Goal: Find specific page/section: Find specific page/section

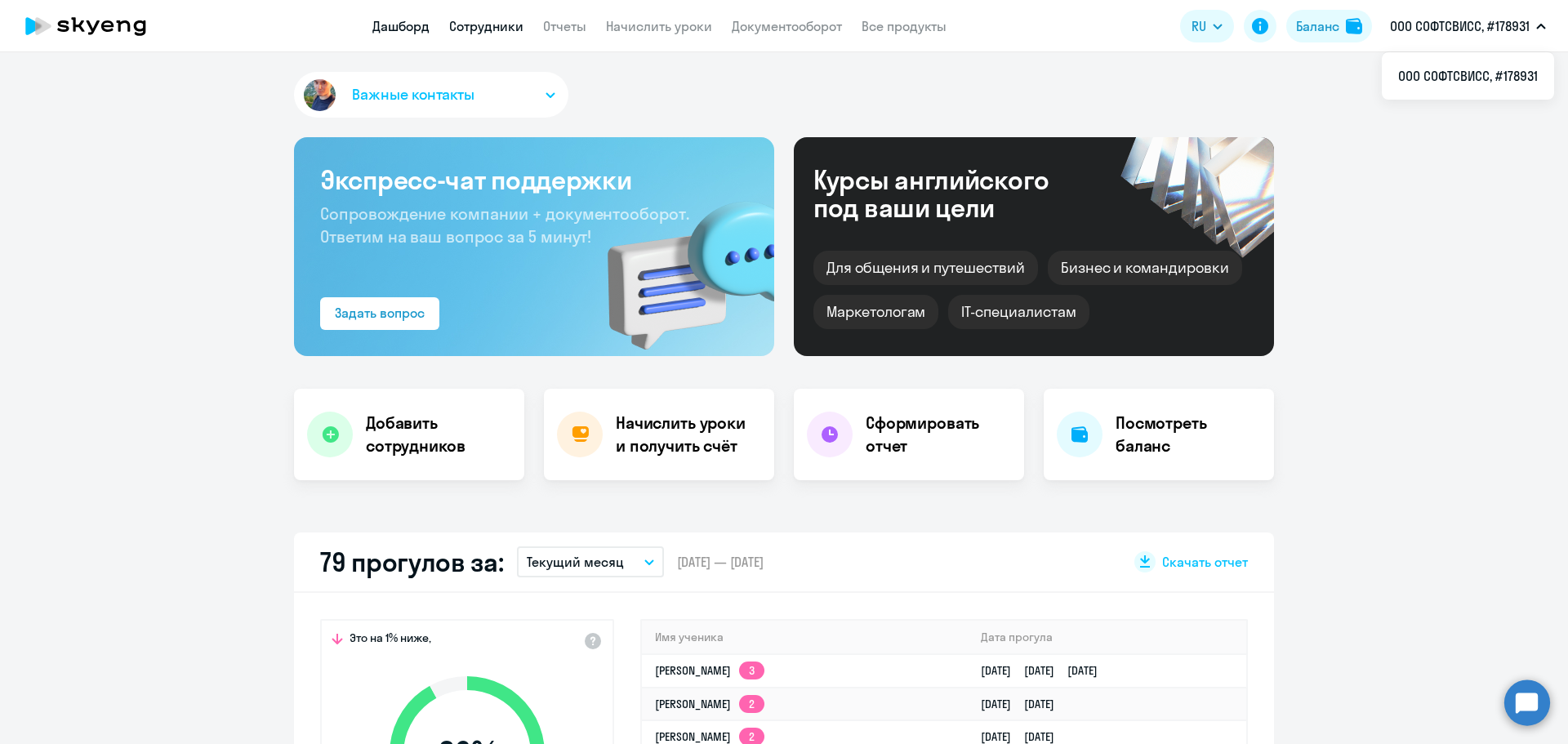
click at [498, 31] on link "Сотрудники" at bounding box center [486, 26] width 74 height 16
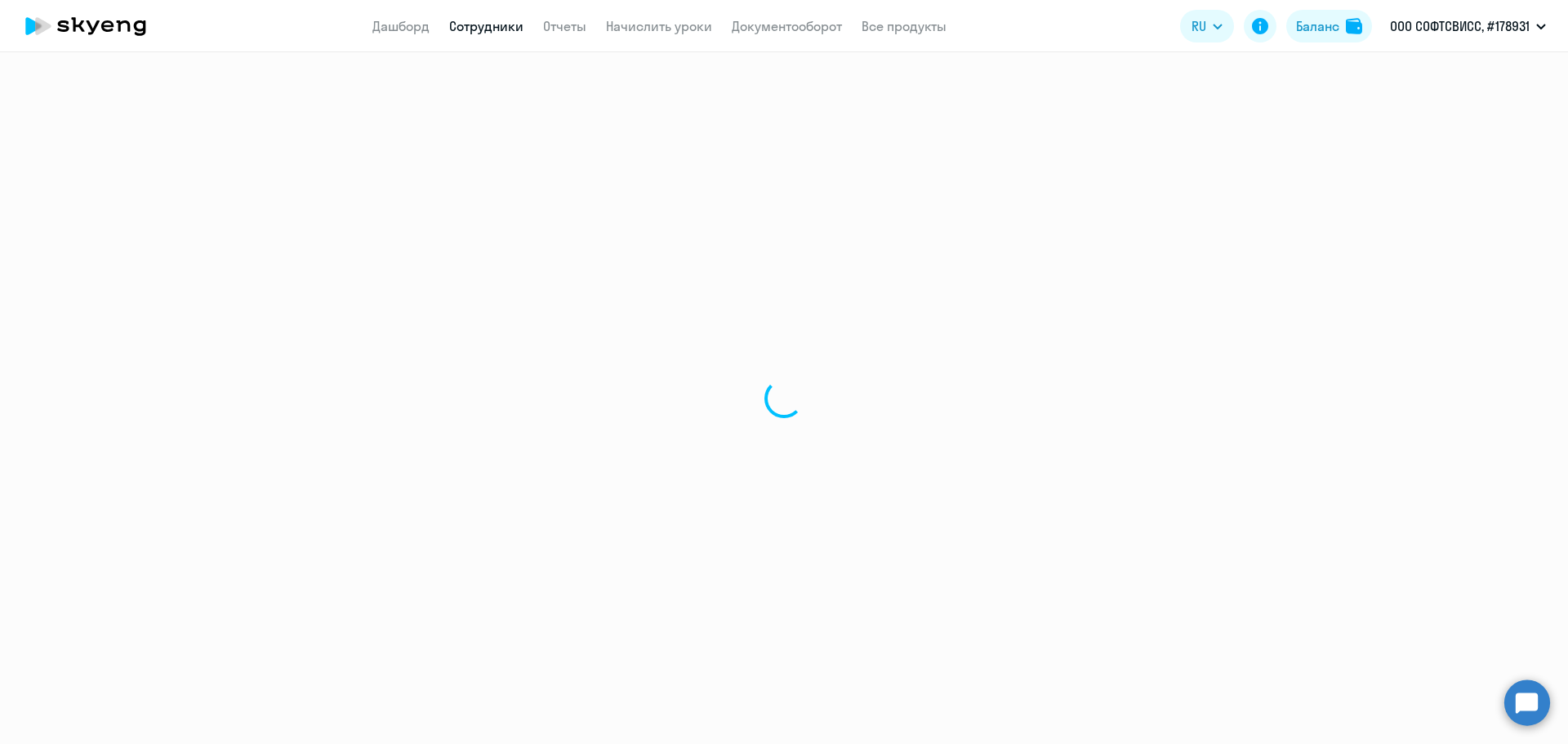
select select "30"
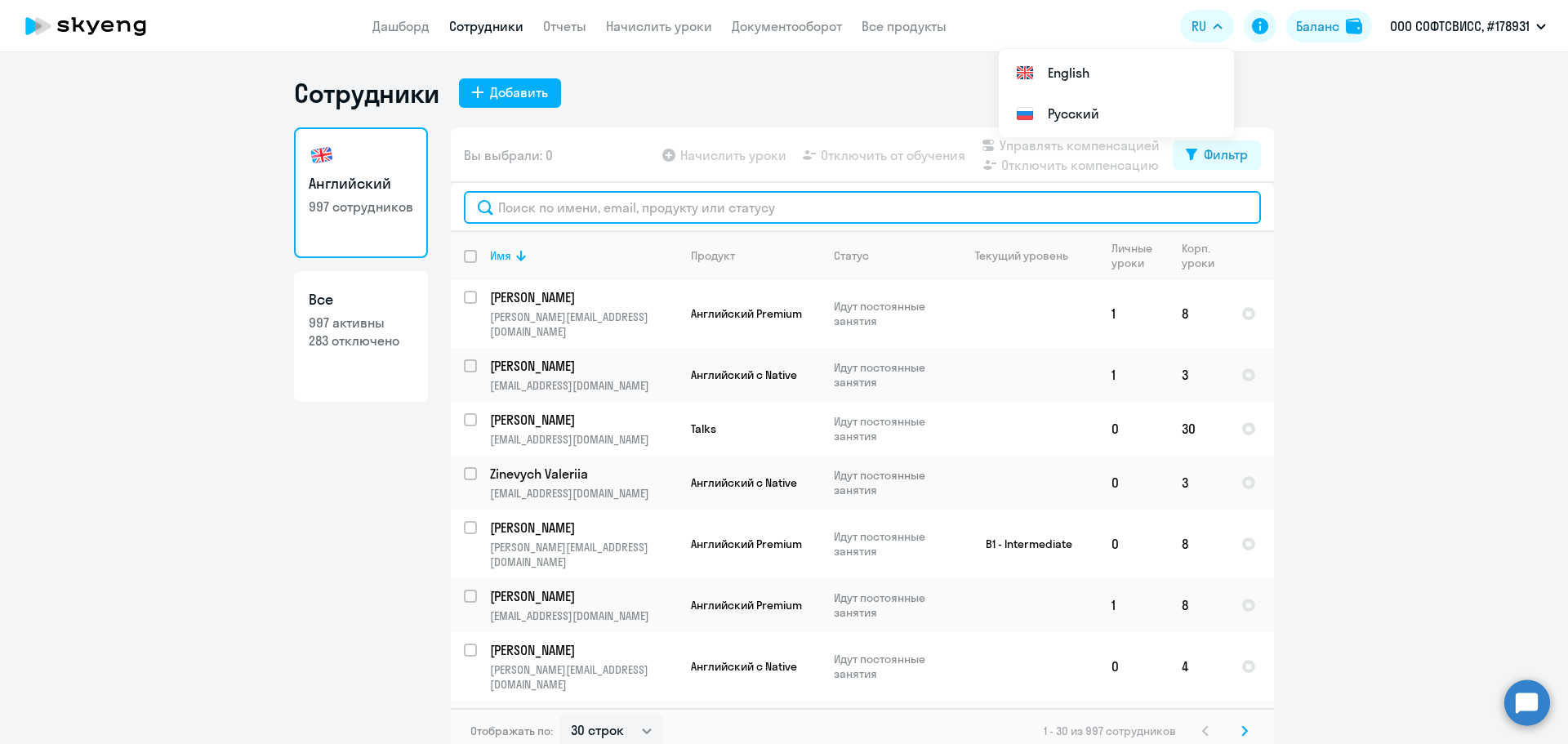
click at [687, 200] on input "text" at bounding box center [862, 208] width 797 height 33
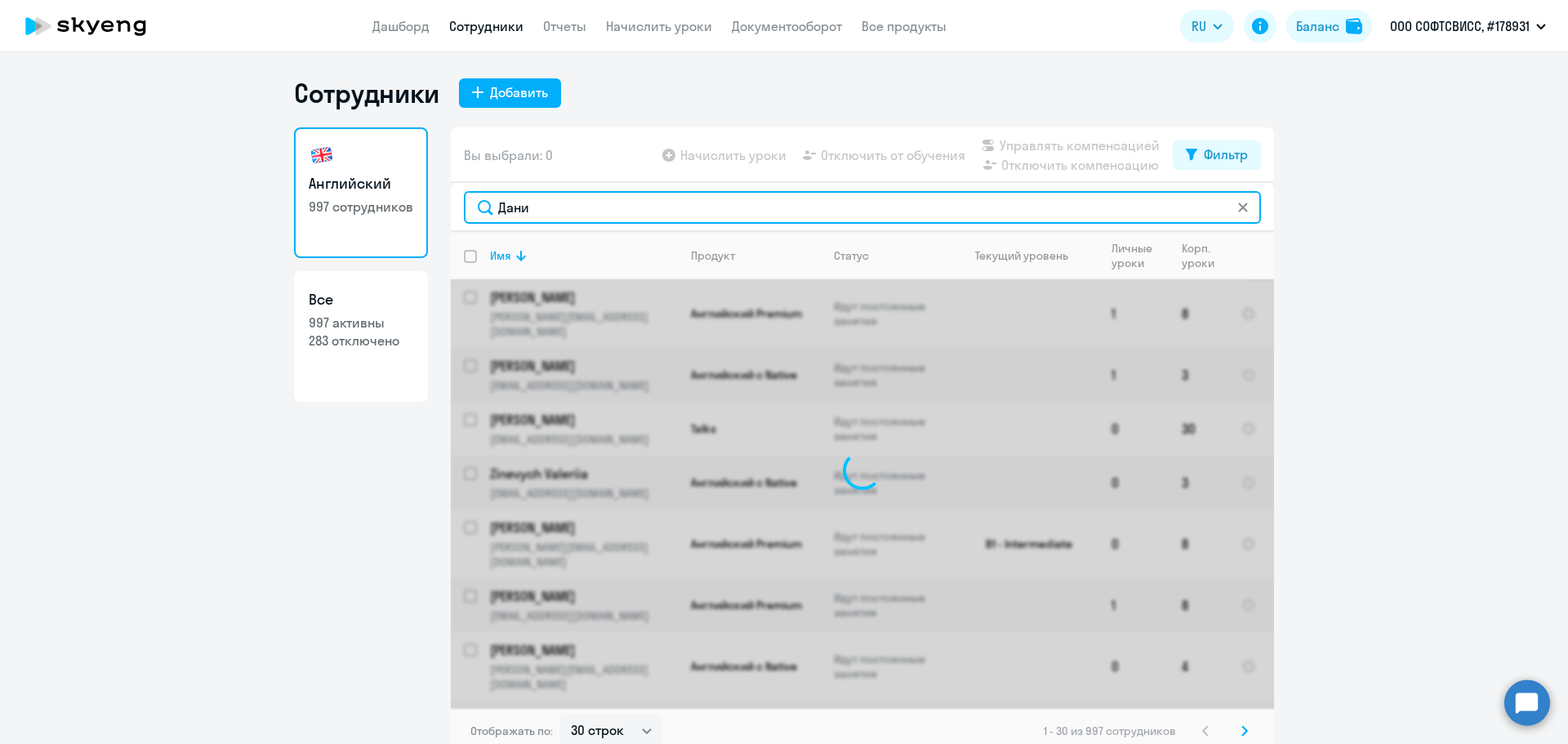
type input "Данил"
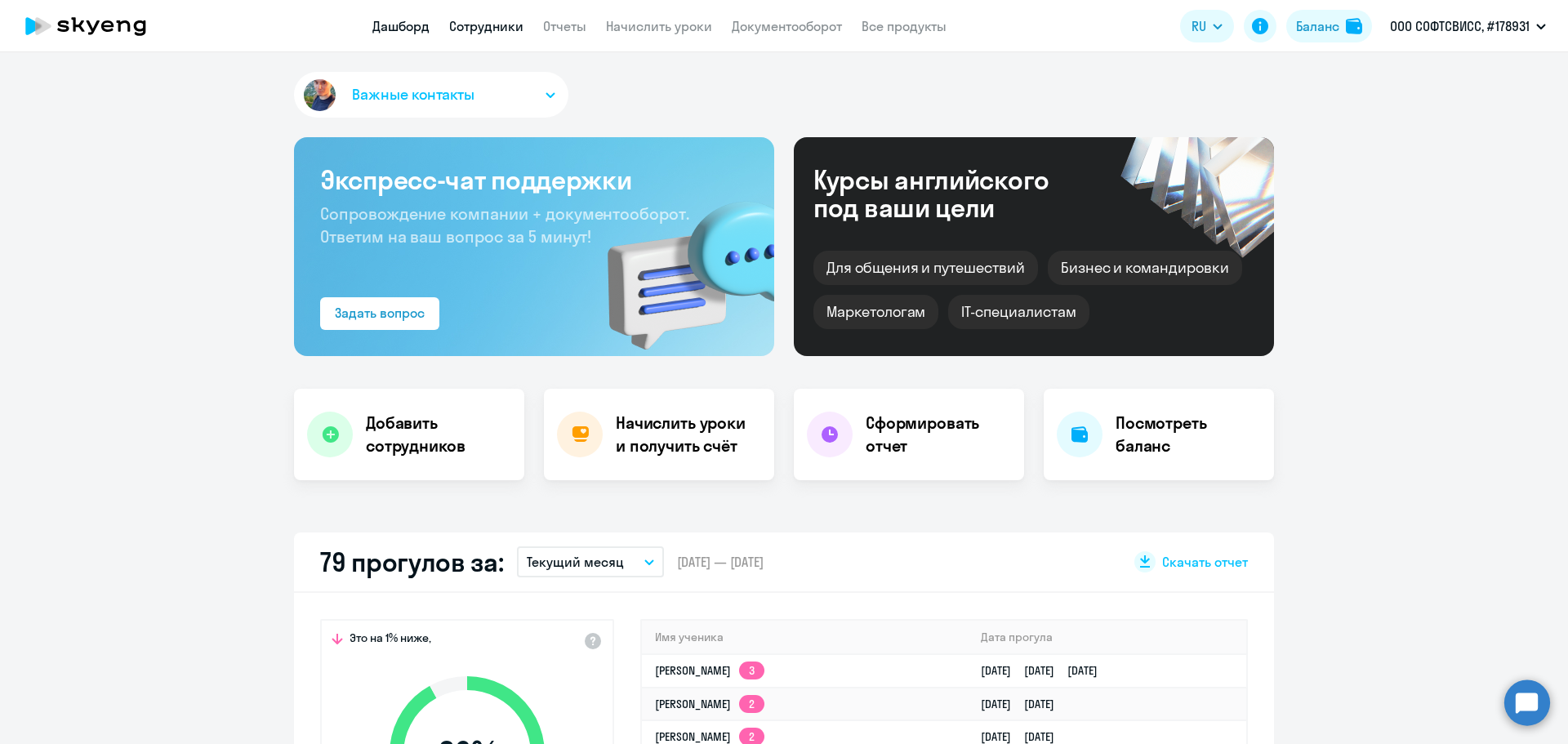
click at [475, 32] on link "Сотрудники" at bounding box center [486, 26] width 74 height 16
select select "30"
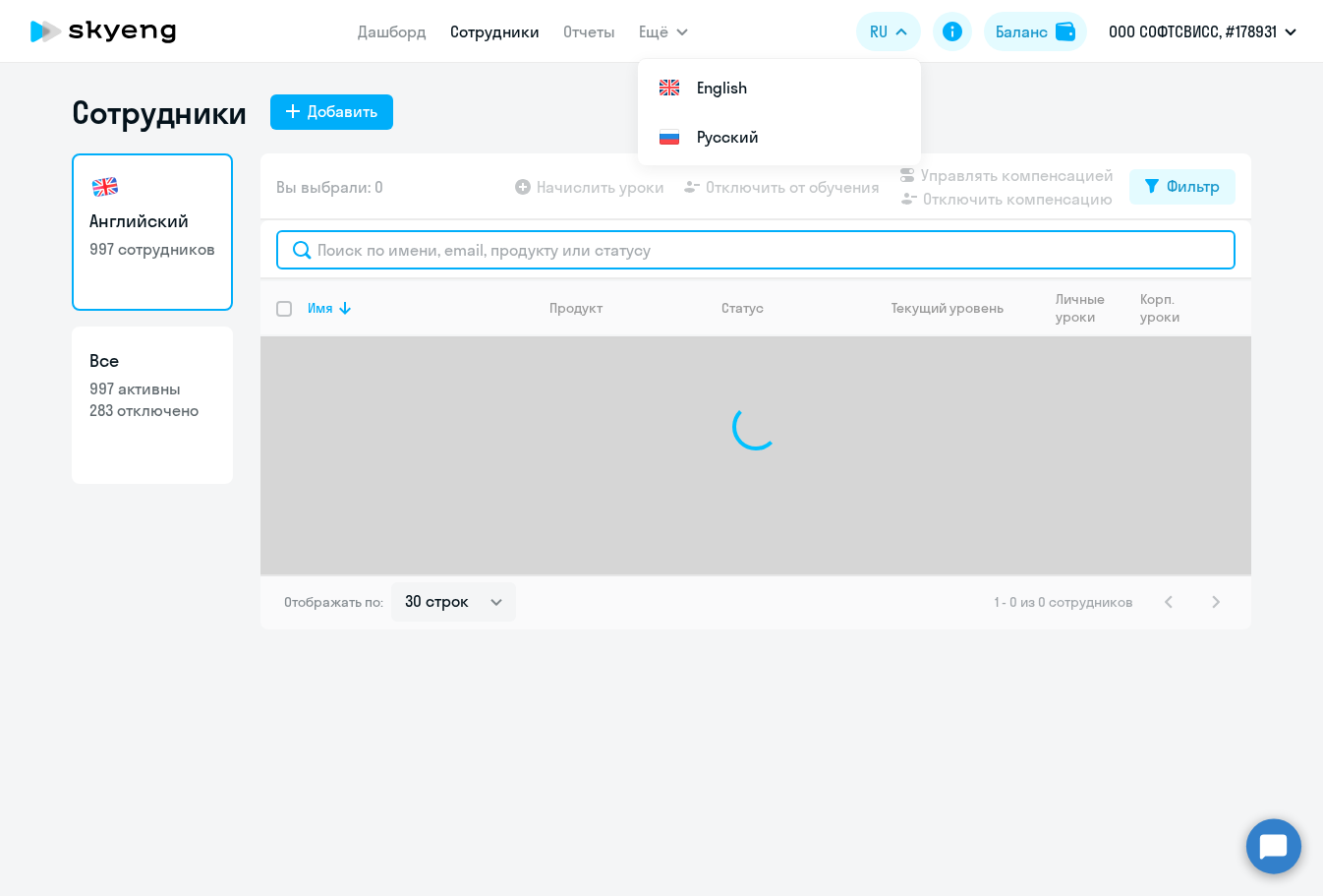
click at [740, 266] on input "text" at bounding box center [756, 250] width 959 height 40
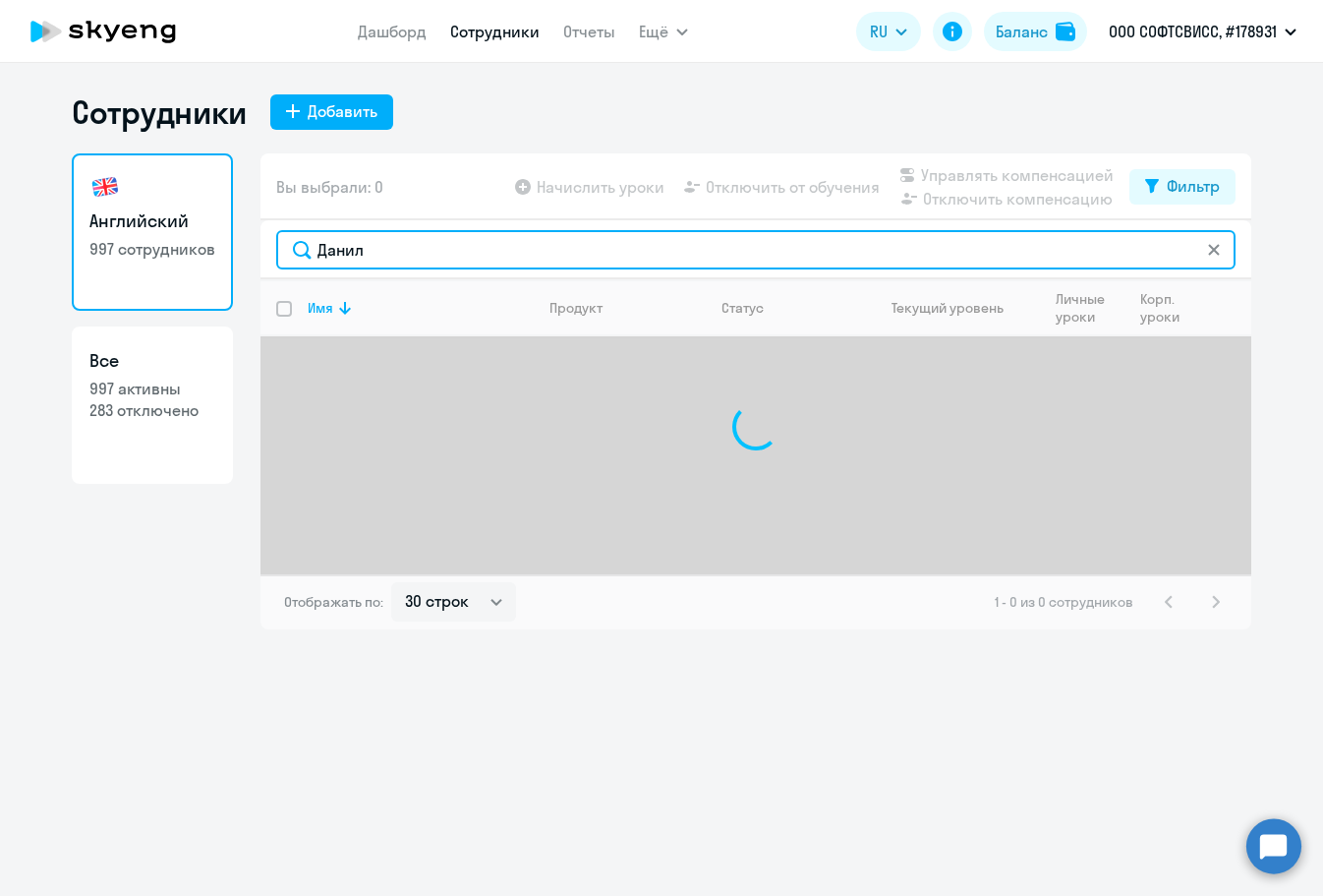
type input "Данил"
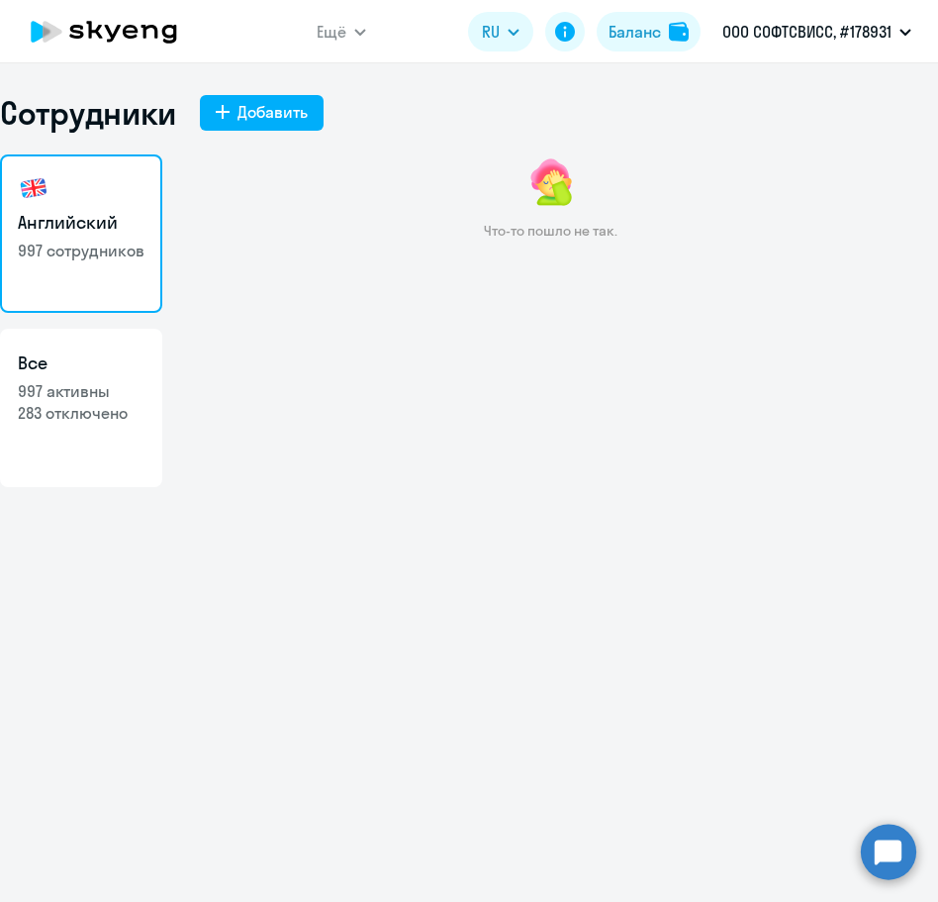
click at [580, 520] on div "Что-то пошло не так." at bounding box center [550, 362] width 776 height 416
click at [101, 392] on p "997 активны" at bounding box center [81, 391] width 127 height 22
select select "30"
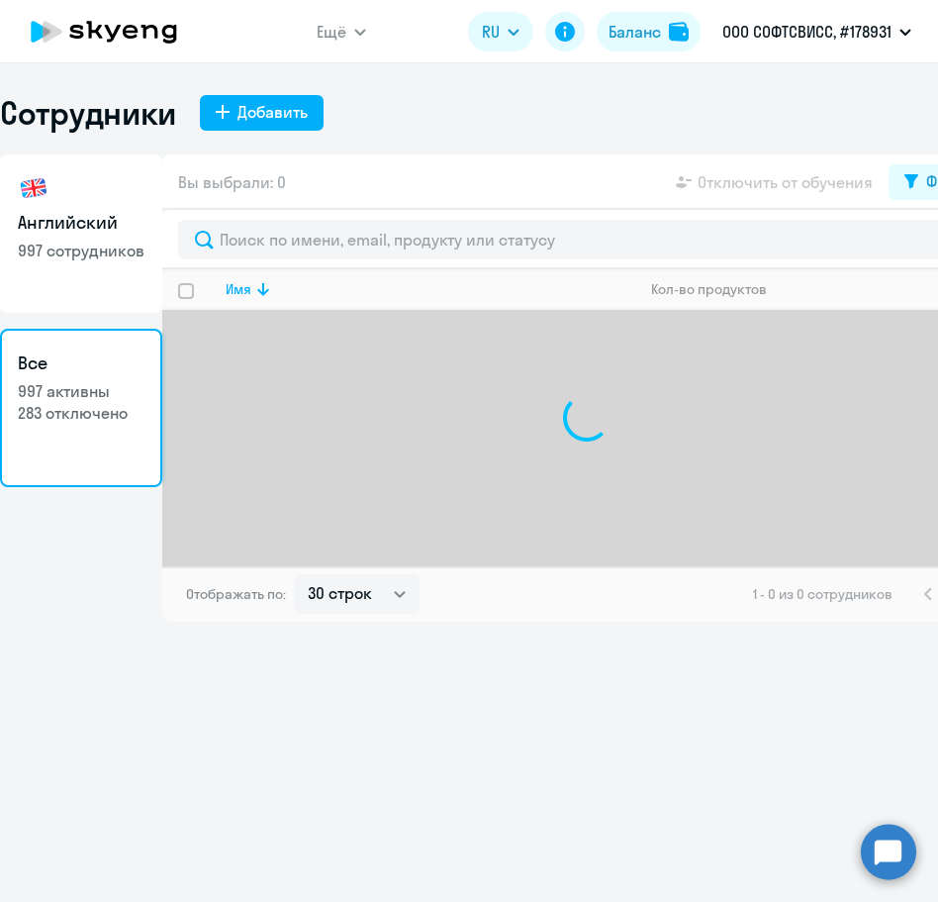
click at [147, 218] on link "Английский 997 сотрудников" at bounding box center [81, 233] width 162 height 158
select select "30"
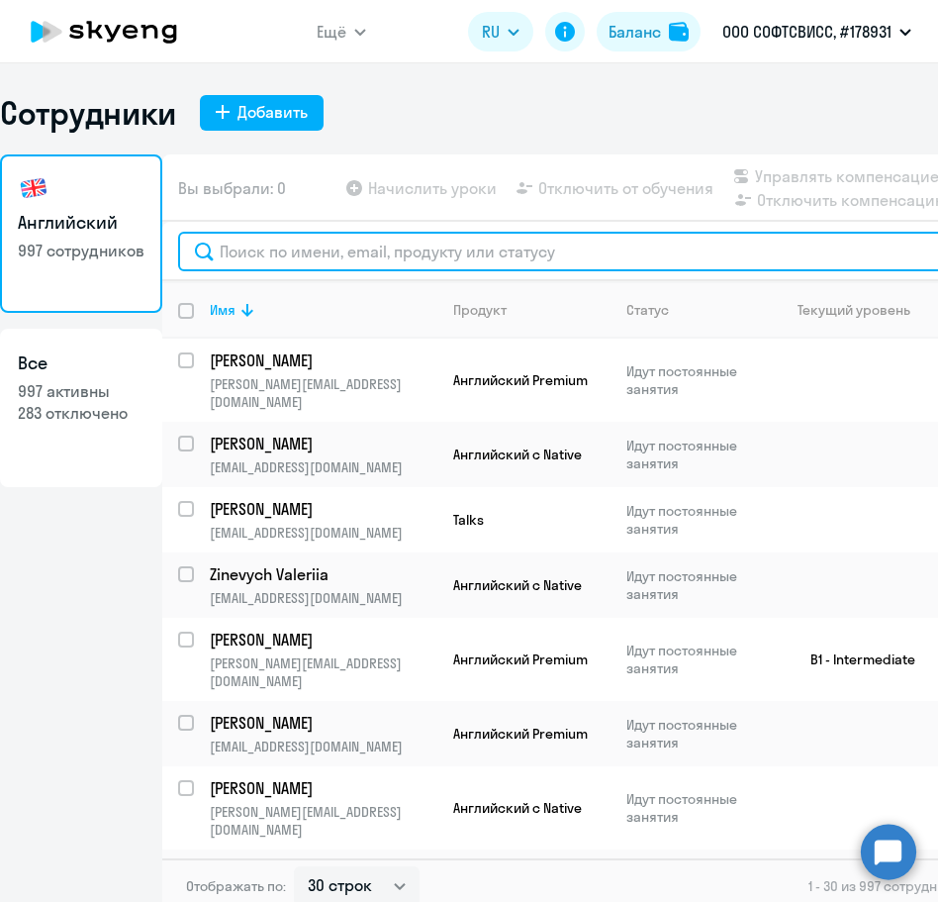
click at [422, 258] on input "text" at bounding box center [625, 252] width 894 height 40
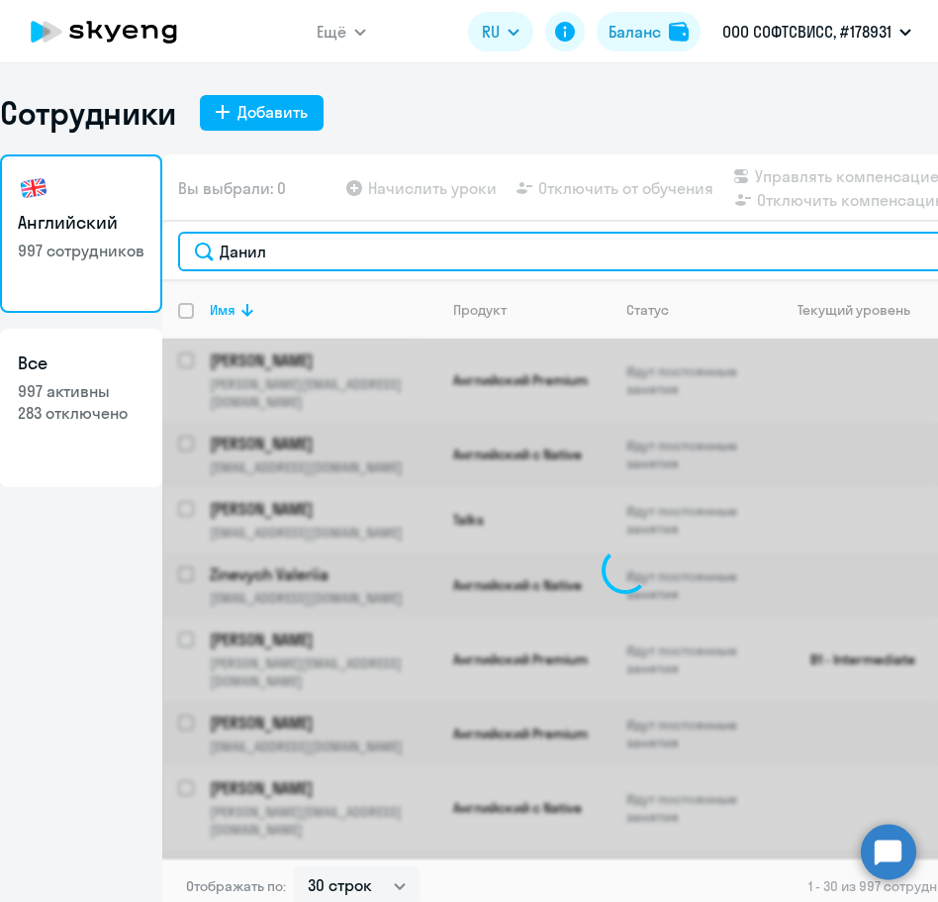
type input "Данил"
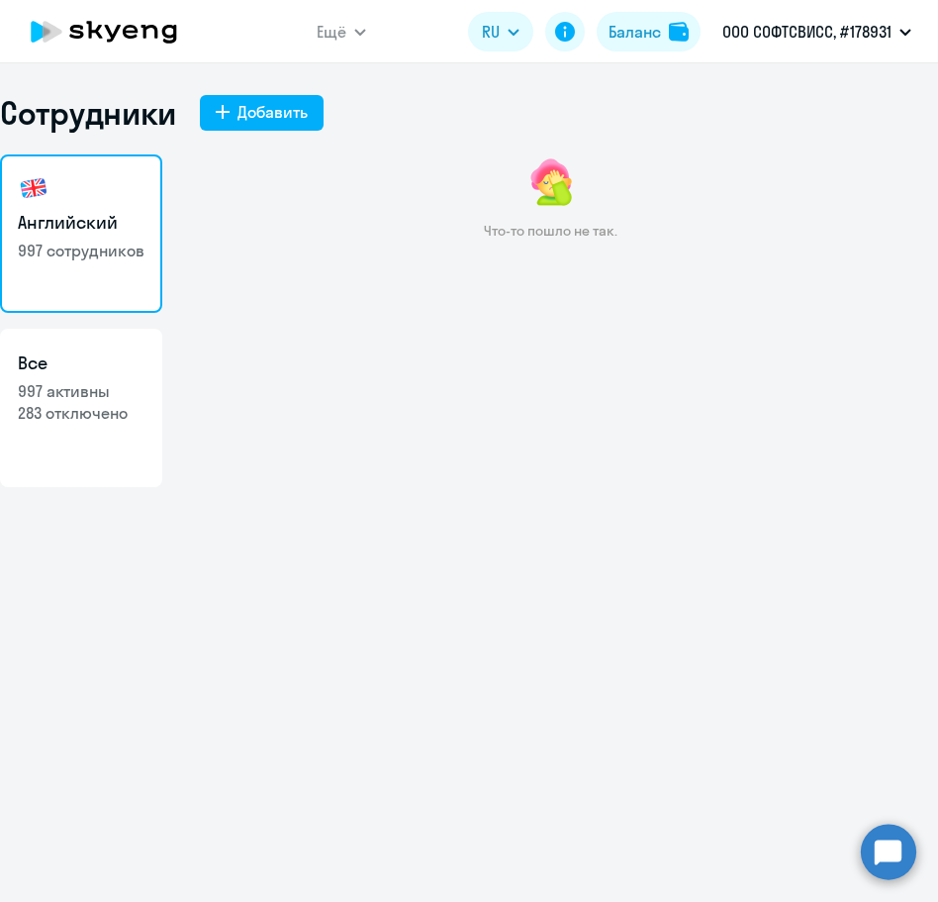
click at [104, 431] on link "Все 997 активны 283 отключено" at bounding box center [81, 408] width 162 height 158
select select "30"
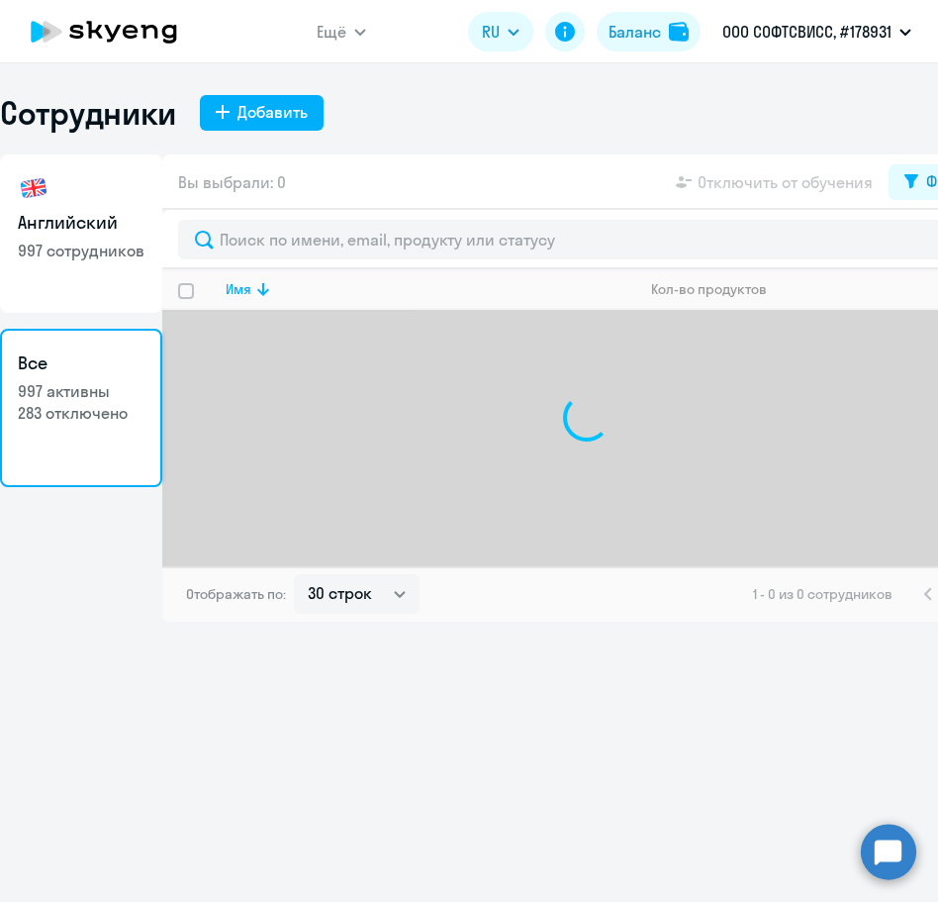
click at [115, 259] on p "997 сотрудников" at bounding box center [81, 250] width 127 height 22
select select "30"
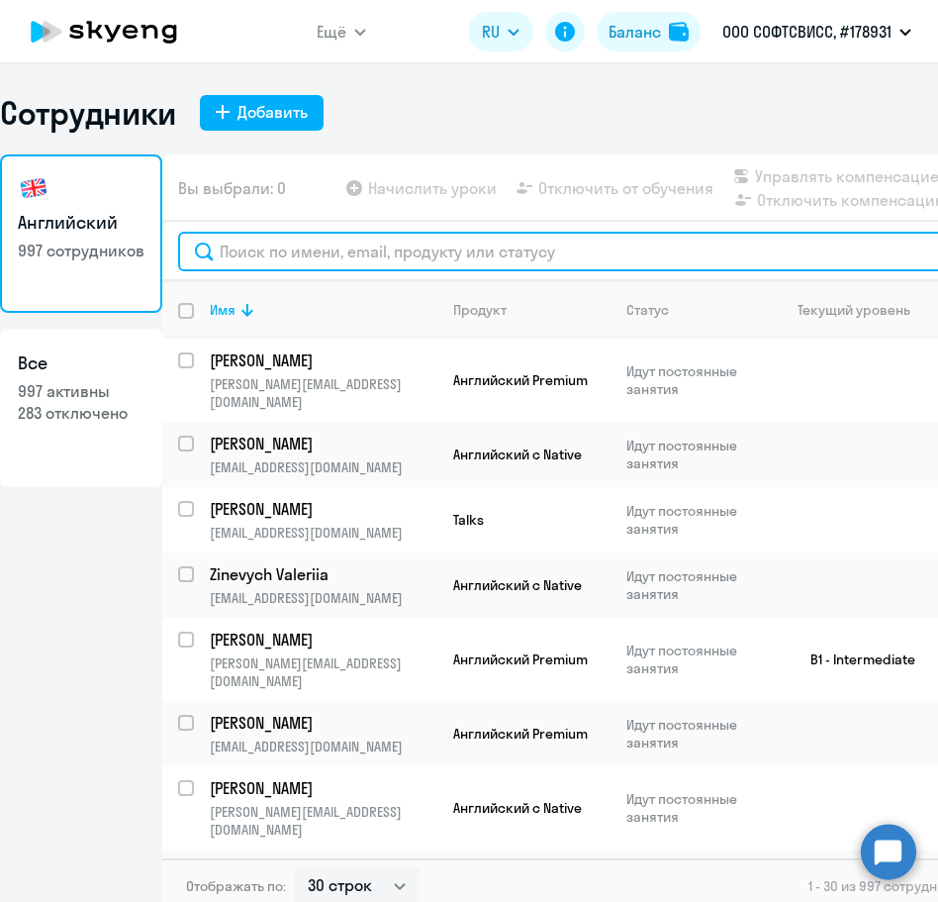
click at [408, 232] on input "text" at bounding box center [625, 252] width 894 height 40
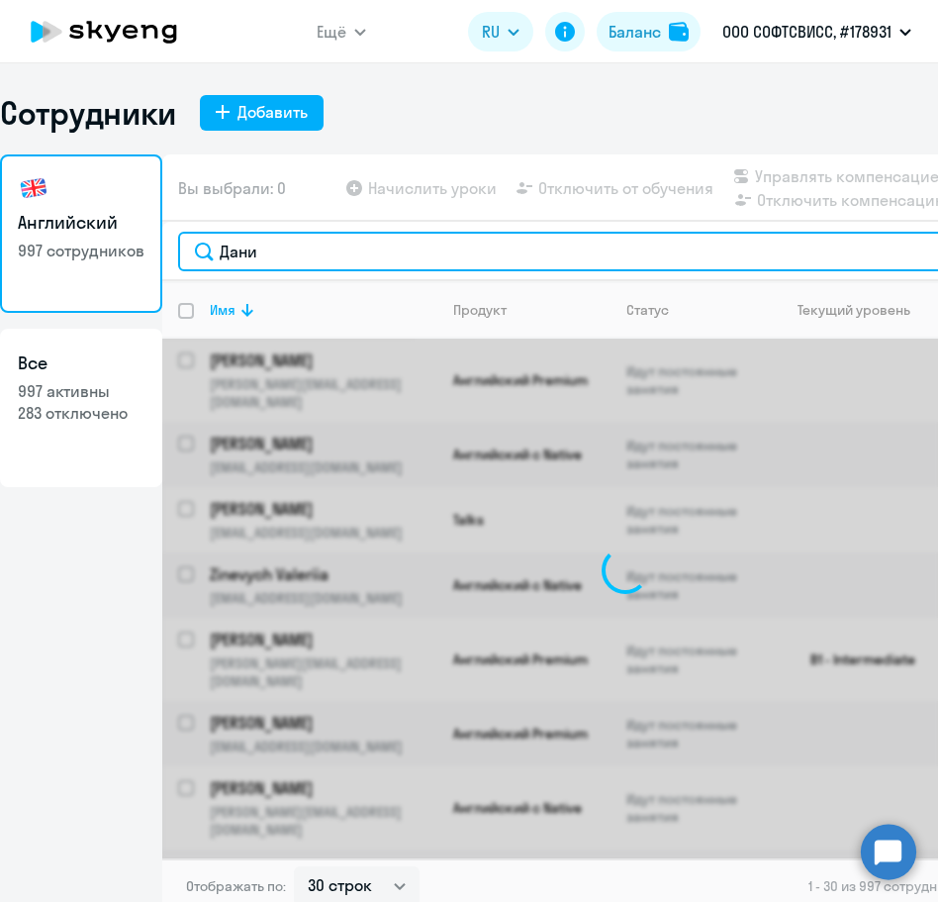
type input "Данил"
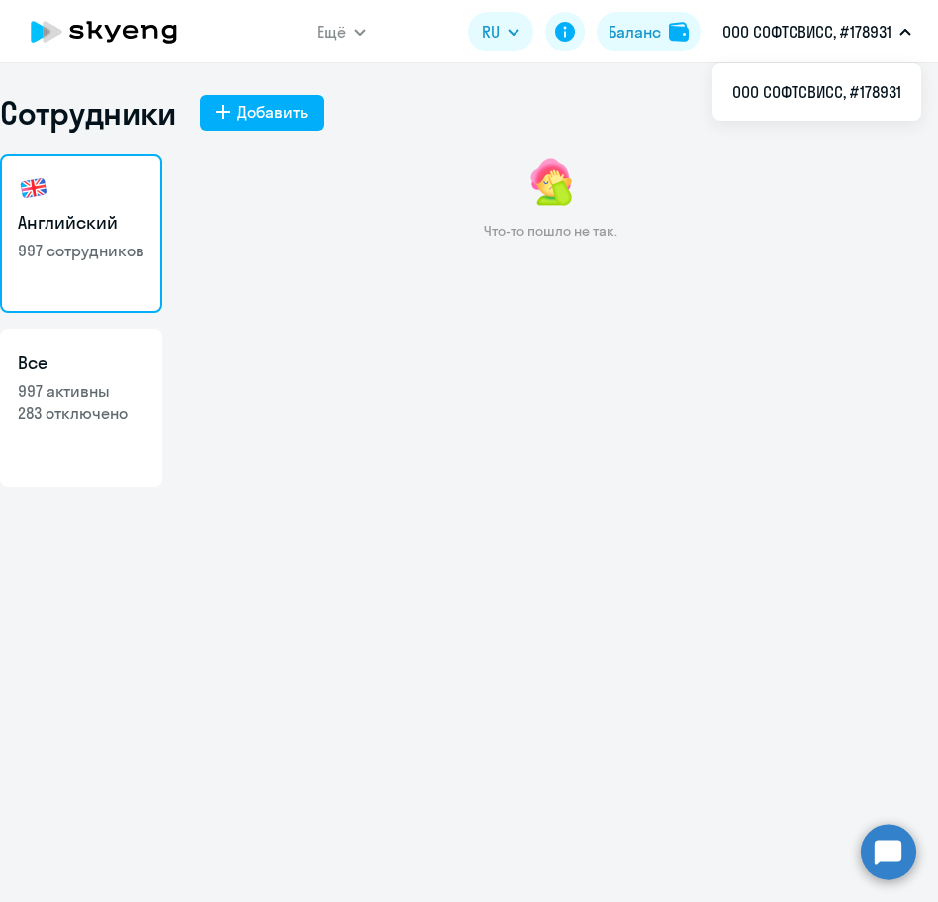
click at [548, 279] on div "Что-то пошло не так." at bounding box center [550, 362] width 776 height 416
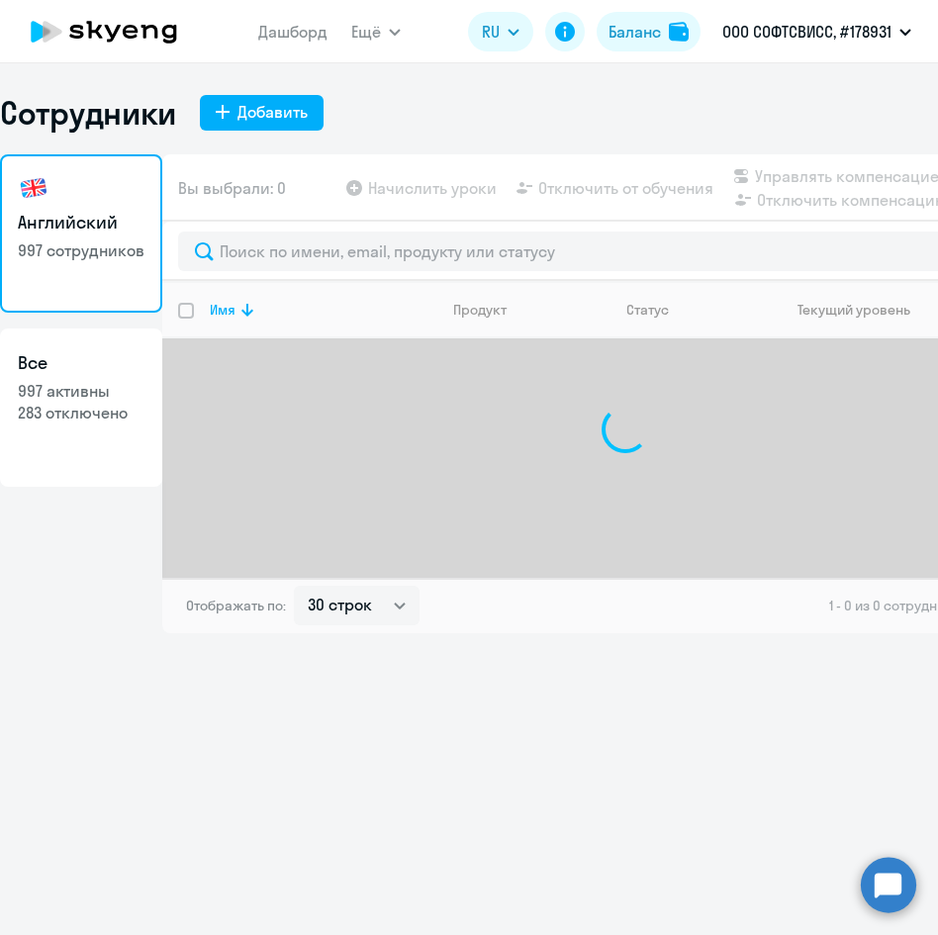
select select "30"
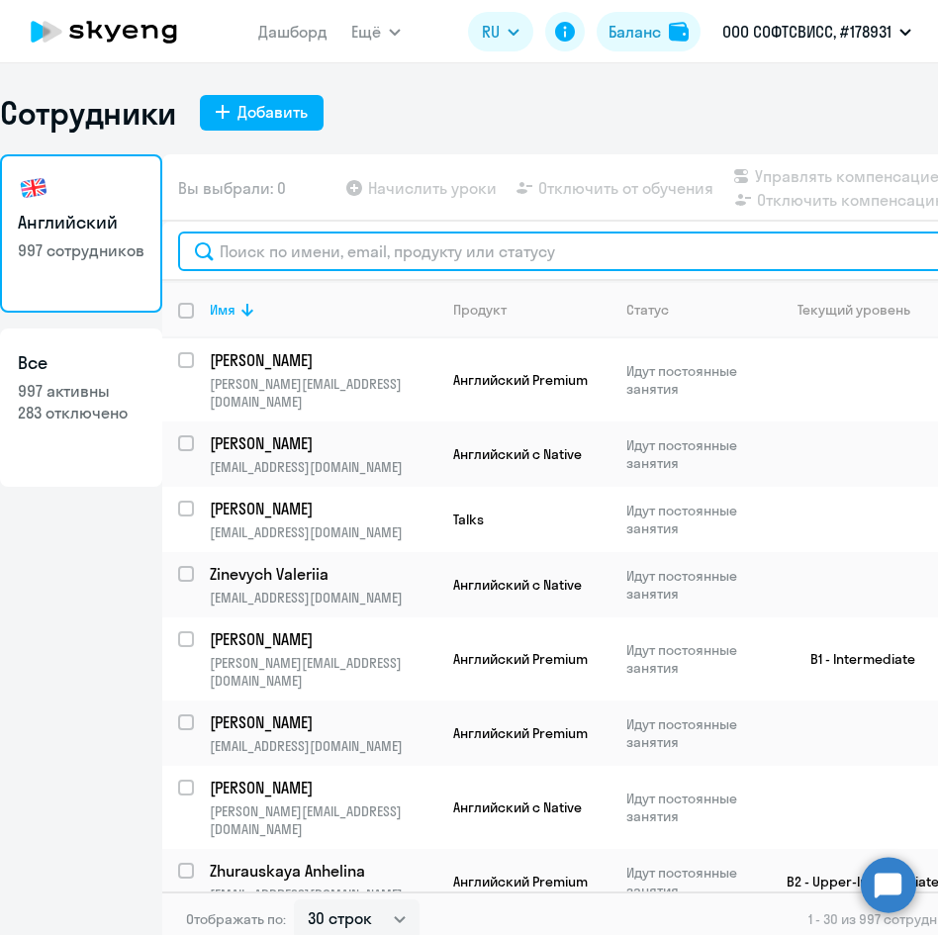
click at [506, 254] on input "text" at bounding box center [625, 252] width 894 height 40
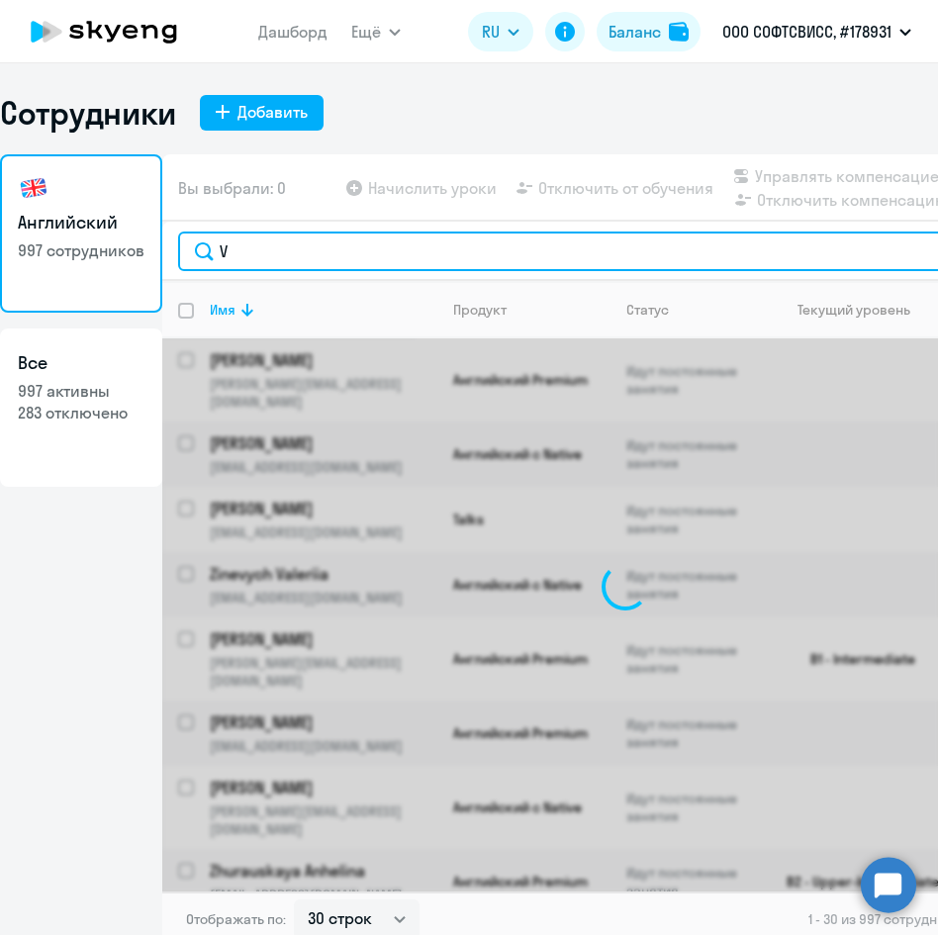
type input "Va"
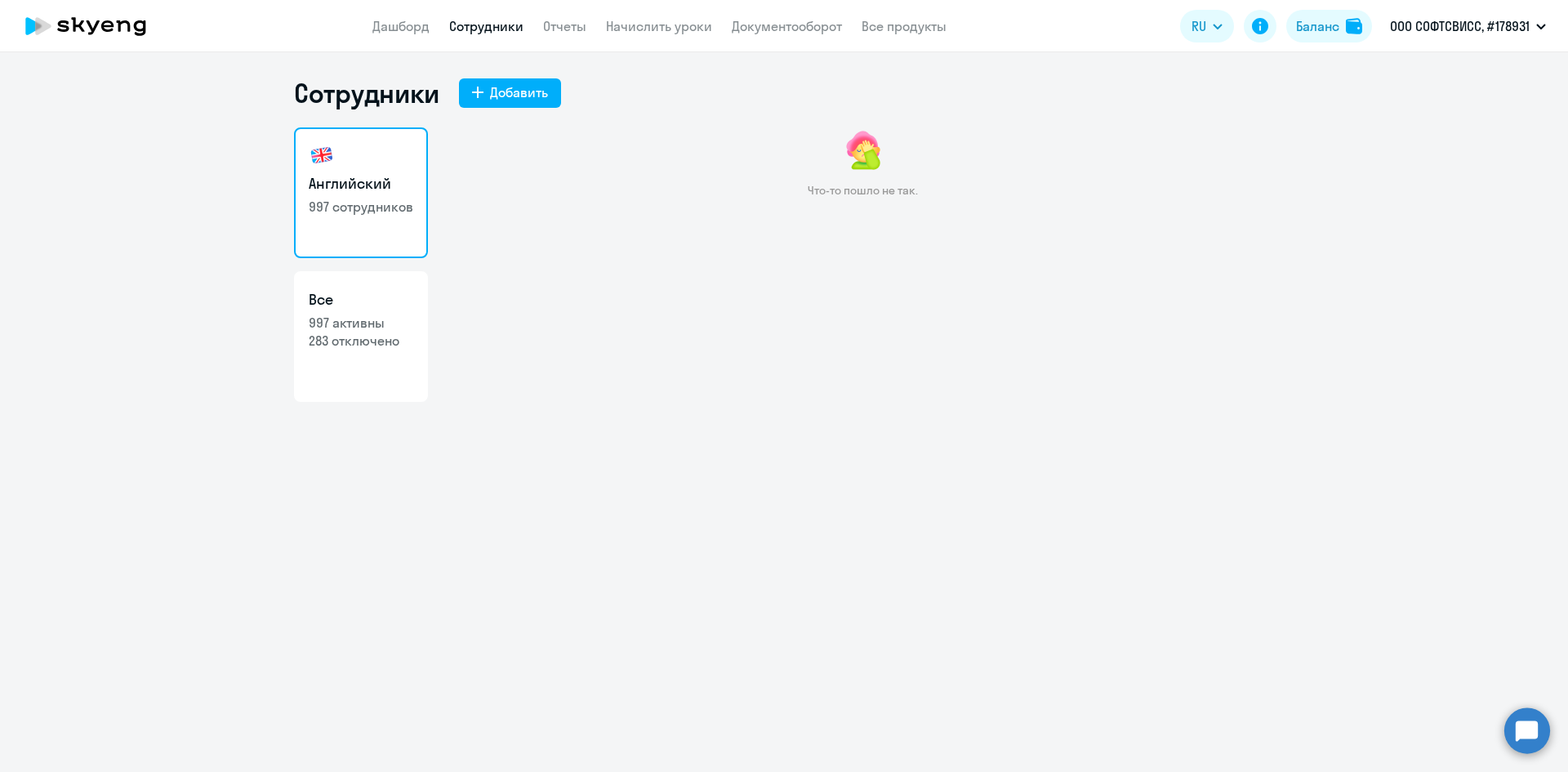
click at [768, 345] on div "Что-то пошло не так." at bounding box center [862, 299] width 824 height 343
